Goal: Information Seeking & Learning: Learn about a topic

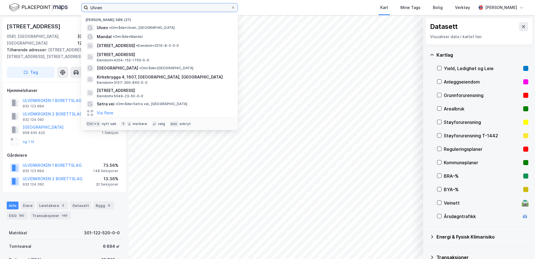
drag, startPoint x: 105, startPoint y: 6, endPoint x: 74, endPoint y: 6, distance: 30.5
click at [74, 6] on div "[PERSON_NAME] søk (27) Ulven • Område • Ulven, [GEOGRAPHIC_DATA] • Område • [ST…" at bounding box center [267, 7] width 535 height 15
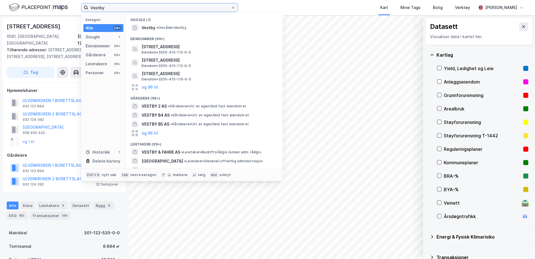
click at [111, 7] on input "Vestby" at bounding box center [159, 7] width 143 height 8
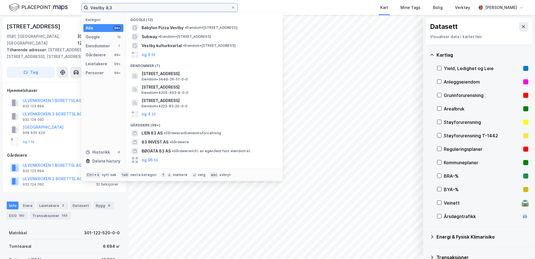
click at [108, 8] on input "Vestby 8,3" at bounding box center [159, 7] width 143 height 8
click at [109, 8] on input "Vestby 8,3" at bounding box center [159, 7] width 143 height 8
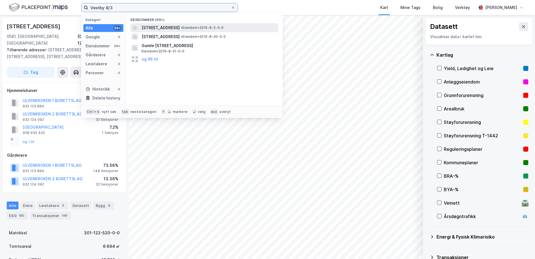
type input "Vestby 8/3"
click at [174, 27] on span "[STREET_ADDRESS]" at bounding box center [161, 27] width 38 height 7
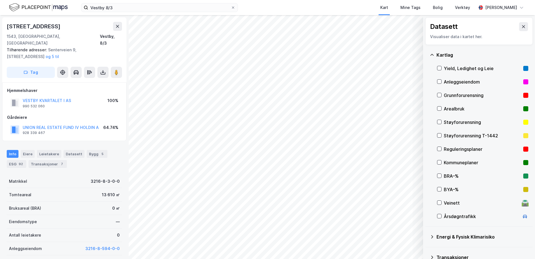
scroll to position [0, 0]
click at [281, 14] on div "Vestby 8/3 Kart Mine Tags Bolig Verktøy [PERSON_NAME] Datasett Visualiser data …" at bounding box center [267, 129] width 535 height 259
click at [439, 149] on icon at bounding box center [440, 149] width 4 height 4
